Goal: Find specific page/section: Find specific page/section

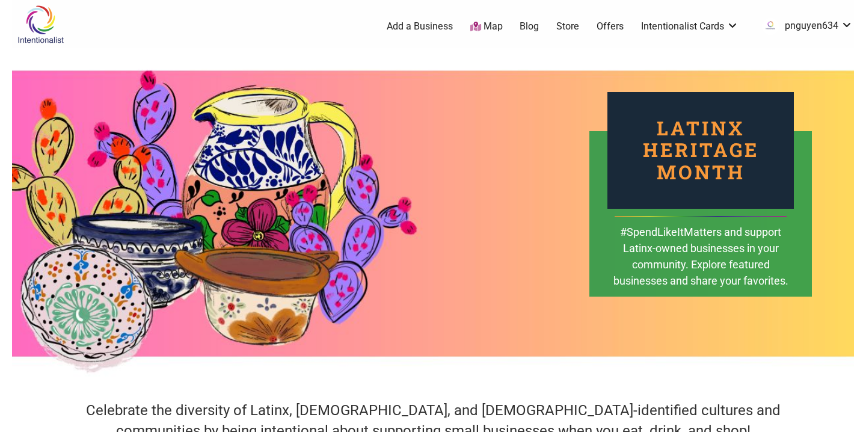
click at [43, 25] on img at bounding box center [40, 24] width 57 height 39
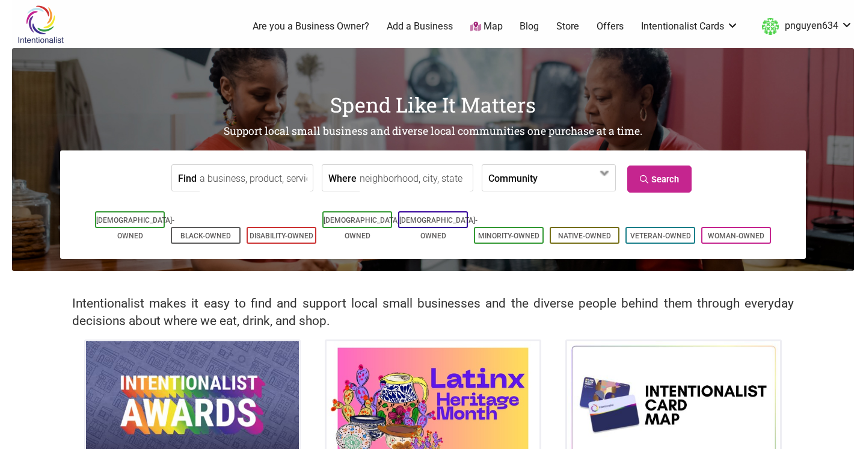
click at [236, 176] on input "Find" at bounding box center [255, 178] width 110 height 27
type input "[PERSON_NAME] coffee house"
click at [672, 176] on link "Search" at bounding box center [660, 178] width 64 height 27
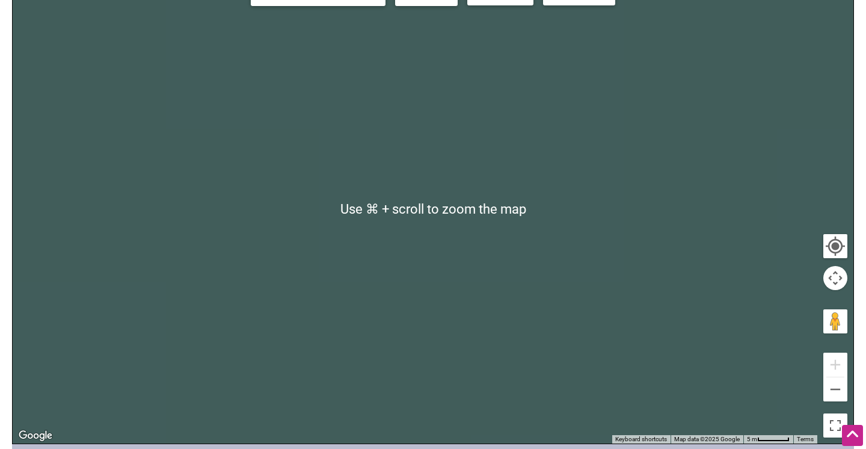
scroll to position [178, 0]
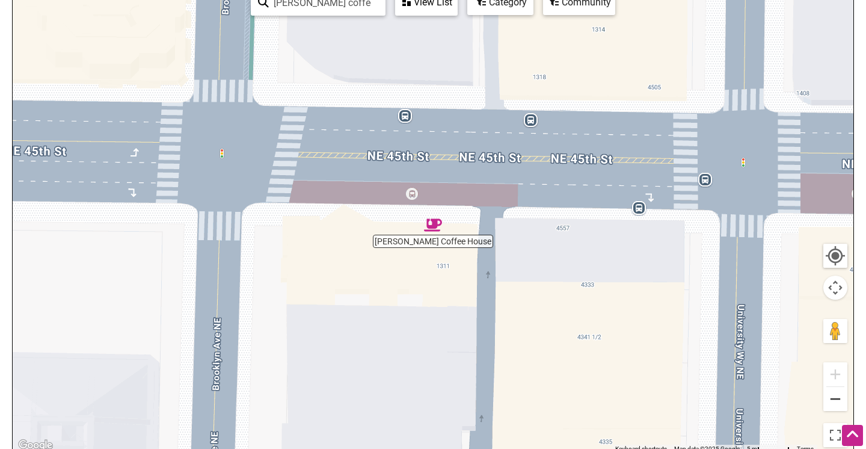
click at [833, 398] on button "Zoom out" at bounding box center [836, 399] width 24 height 24
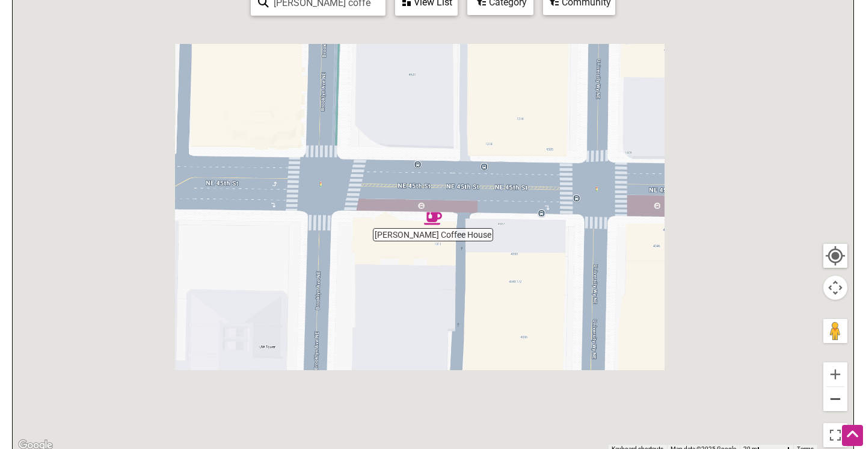
click at [833, 398] on button "Zoom out" at bounding box center [836, 399] width 24 height 24
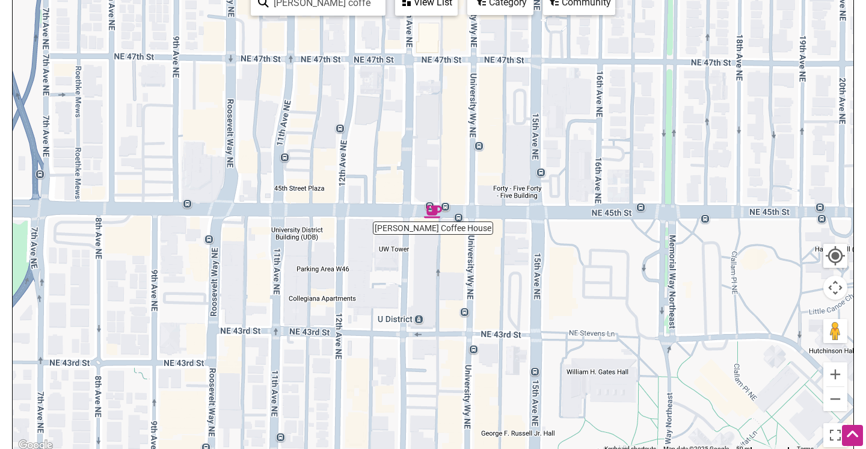
click at [434, 217] on img "Leon Coffee House" at bounding box center [433, 212] width 18 height 18
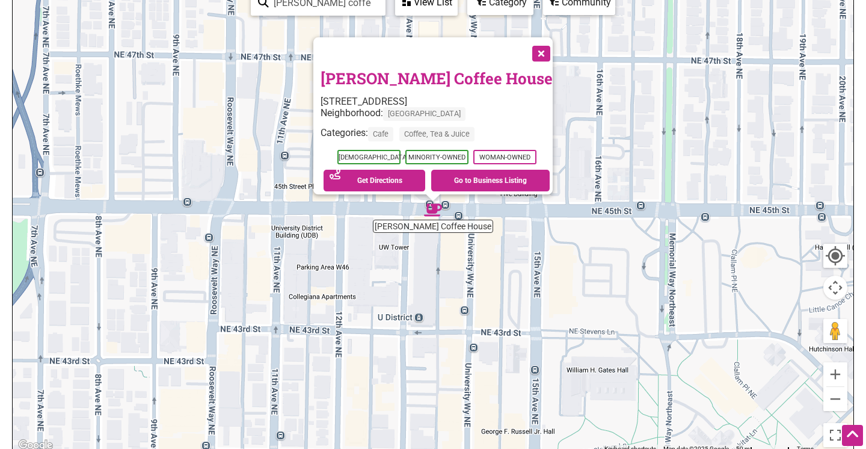
click at [368, 68] on link "Leon Coffee House" at bounding box center [437, 78] width 232 height 20
